Goal: Complete application form

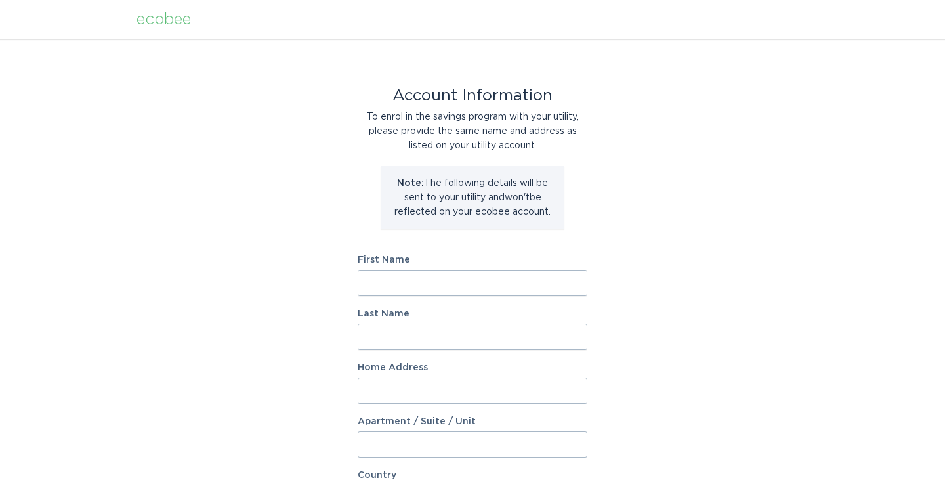
click at [444, 281] on input "First Name" at bounding box center [473, 283] width 230 height 26
type input "[PERSON_NAME]"
click at [433, 327] on input "Last Name" at bounding box center [473, 336] width 230 height 26
type input "[PERSON_NAME]"
click at [407, 385] on input "Home Address" at bounding box center [473, 390] width 230 height 26
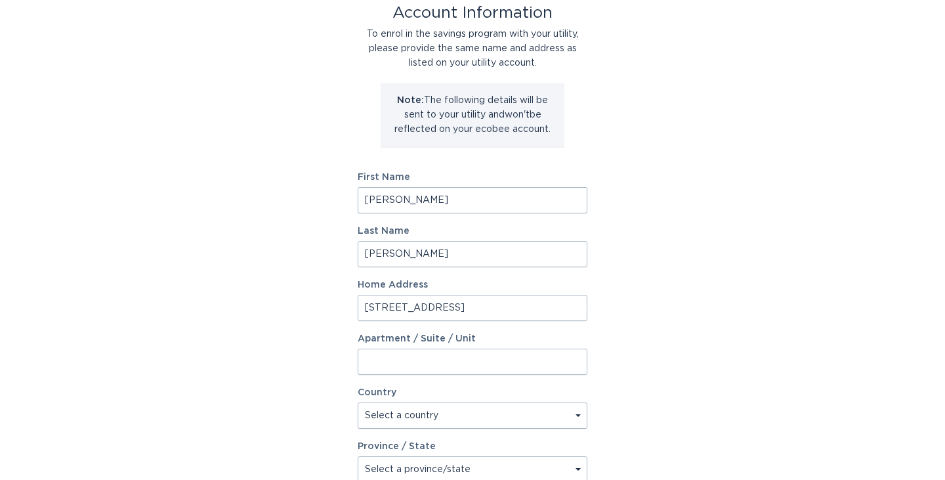
scroll to position [133, 0]
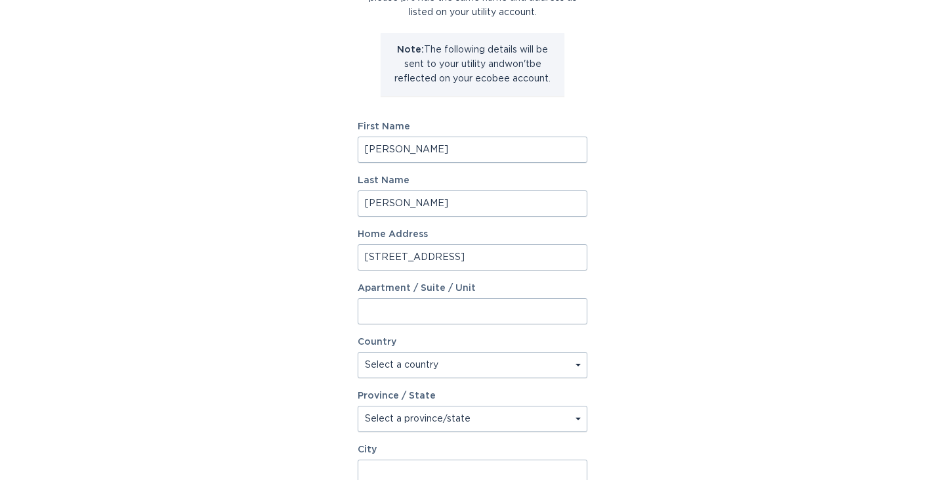
type input "[STREET_ADDRESS]"
select select "US"
select select "MA"
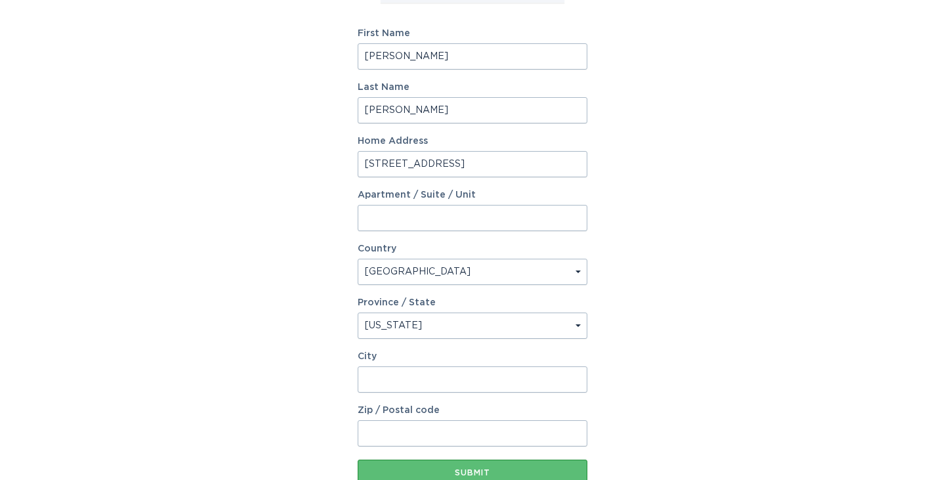
scroll to position [234, 0]
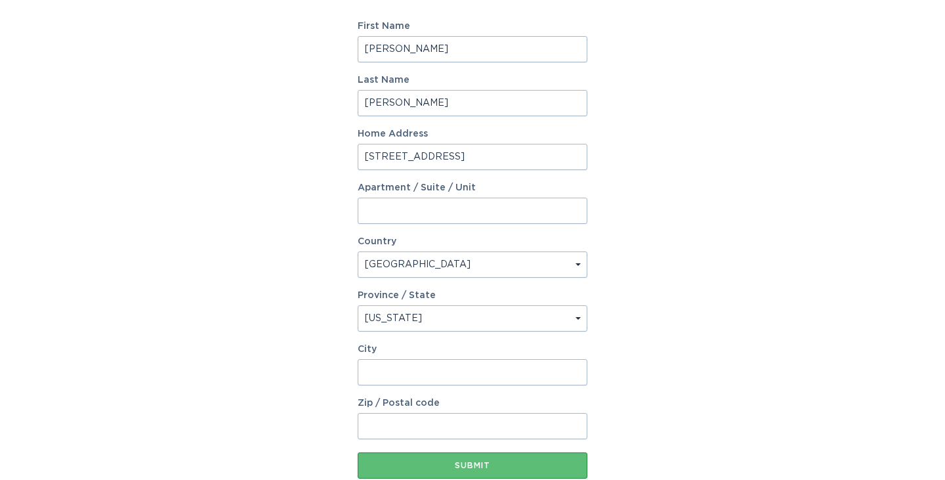
click at [422, 377] on input "City" at bounding box center [473, 372] width 230 height 26
type input "[GEOGRAPHIC_DATA]"
click at [402, 423] on input "Zip / Postal code" at bounding box center [473, 426] width 230 height 26
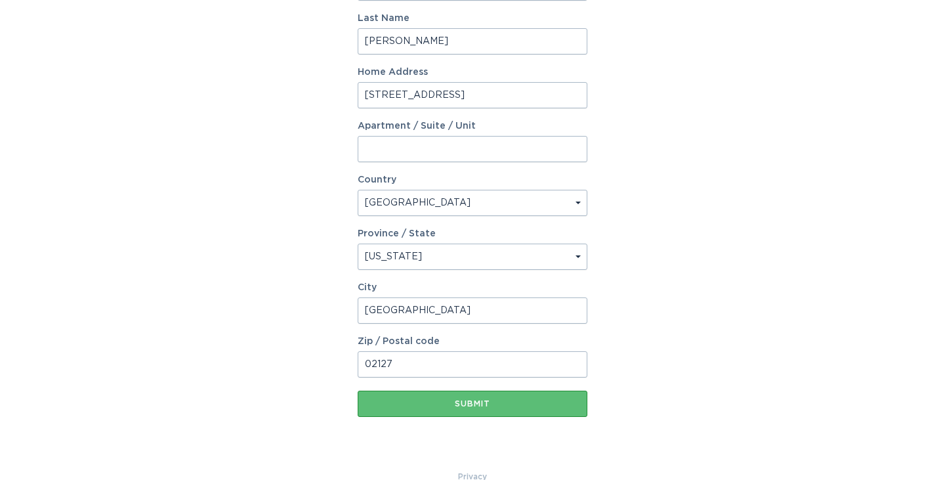
scroll to position [319, 0]
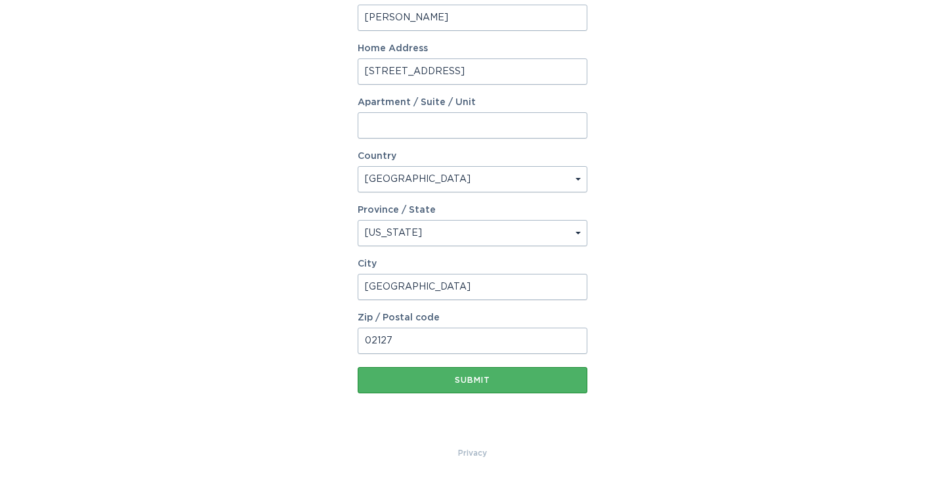
type input "02127"
click at [426, 385] on button "Submit" at bounding box center [473, 380] width 230 height 26
